Goal: Task Accomplishment & Management: Use online tool/utility

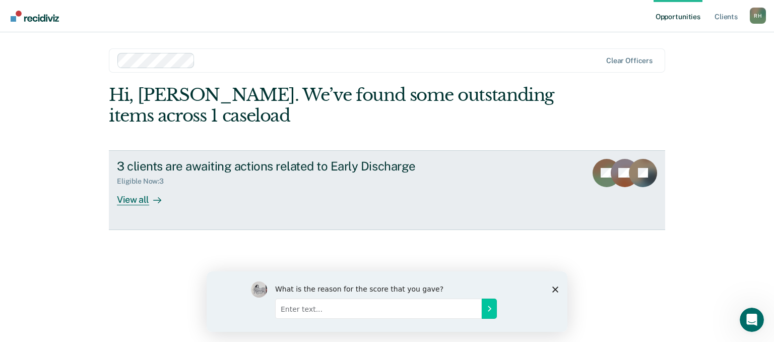
click at [135, 197] on div "View all" at bounding box center [145, 195] width 56 height 20
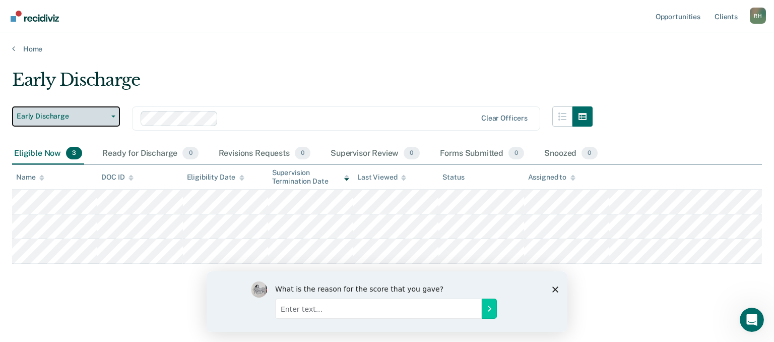
click at [108, 115] on span "button" at bounding box center [111, 116] width 8 height 2
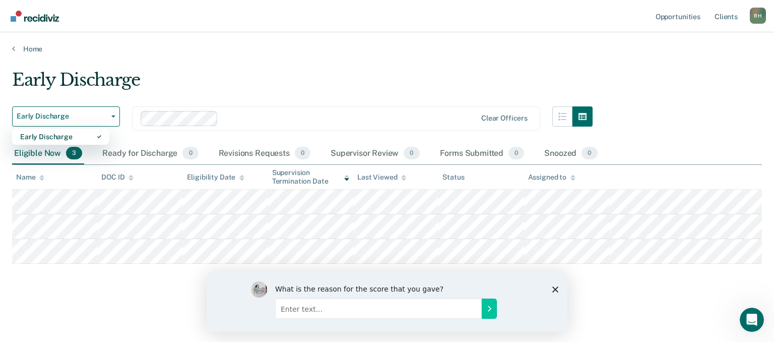
click at [271, 95] on div "Early Discharge" at bounding box center [302, 84] width 580 height 29
